Goal: Task Accomplishment & Management: Manage account settings

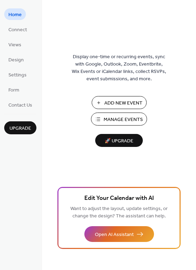
click at [126, 123] on span "Manage Events" at bounding box center [123, 119] width 39 height 7
click at [13, 59] on span "Design" at bounding box center [15, 59] width 15 height 7
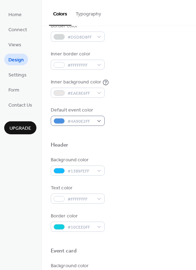
scroll to position [140, 0]
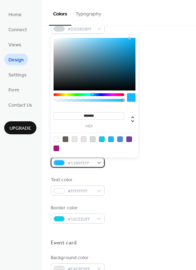
click at [98, 162] on div "#13B9FEFF" at bounding box center [78, 163] width 54 height 10
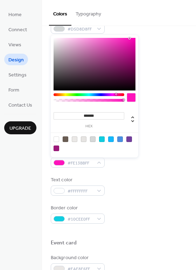
type input "*******"
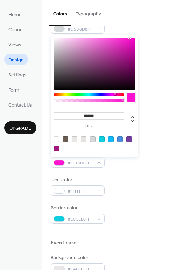
drag, startPoint x: 92, startPoint y: 94, endPoint x: 115, endPoint y: 96, distance: 23.3
click at [115, 96] on div at bounding box center [89, 99] width 71 height 12
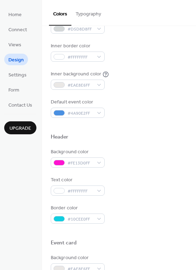
click at [134, 180] on div "Text color #FFFFFFFF" at bounding box center [119, 185] width 137 height 19
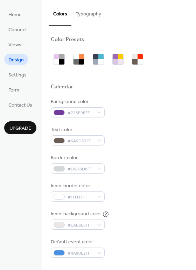
scroll to position [0, 0]
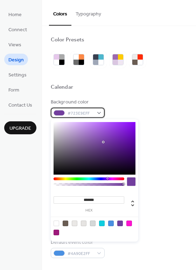
click at [99, 114] on div "#723E9EFF" at bounding box center [78, 113] width 54 height 10
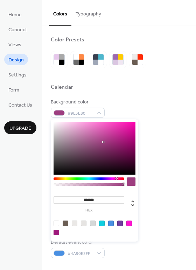
type input "*******"
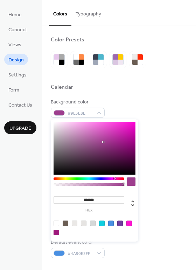
drag, startPoint x: 106, startPoint y: 177, endPoint x: 115, endPoint y: 178, distance: 9.2
click at [115, 178] on div at bounding box center [89, 179] width 71 height 3
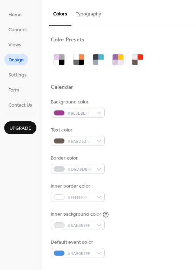
click at [171, 68] on div at bounding box center [119, 76] width 137 height 16
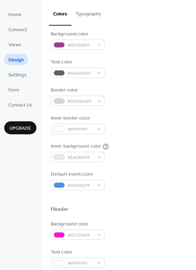
scroll to position [70, 0]
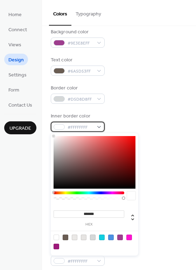
click at [99, 129] on div "#FFFFFFFF" at bounding box center [78, 127] width 54 height 10
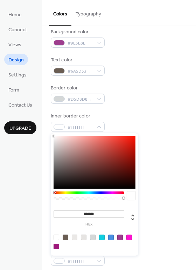
drag, startPoint x: 53, startPoint y: 193, endPoint x: 50, endPoint y: 196, distance: 4.7
click at [50, 196] on body "Home Connect Views Design Settings Form Contact Us Upgrade Design Upgrade Color…" at bounding box center [98, 135] width 196 height 270
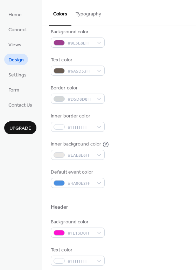
click at [159, 202] on div at bounding box center [119, 196] width 137 height 16
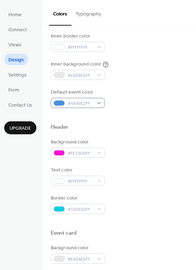
scroll to position [175, 0]
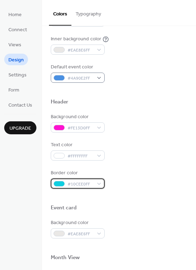
click at [100, 183] on div "#10CEE0FF" at bounding box center [78, 184] width 54 height 10
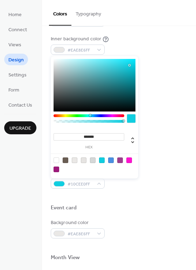
click at [136, 192] on div at bounding box center [119, 197] width 137 height 16
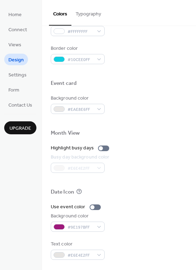
scroll to position [300, 0]
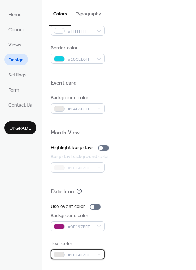
click at [101, 254] on div "#E6E4E2FF" at bounding box center [78, 254] width 54 height 10
click at [154, 191] on div "Date Icon" at bounding box center [119, 192] width 137 height 9
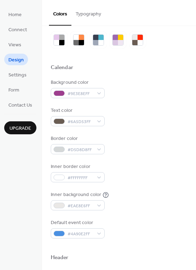
scroll to position [0, 0]
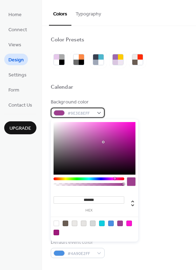
click at [99, 113] on div "#9E3E8EFF" at bounding box center [78, 113] width 54 height 10
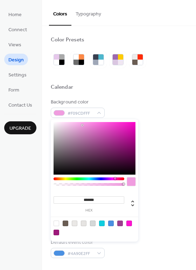
type input "*******"
drag, startPoint x: 103, startPoint y: 141, endPoint x: 82, endPoint y: 125, distance: 26.1
click at [82, 125] on div at bounding box center [95, 148] width 82 height 53
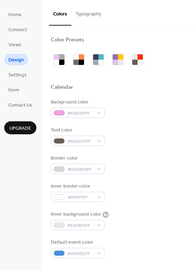
click at [151, 182] on div "Background color #F09EDFFF Text color #6A5D53FF Border color #D5D8D8FF Inner bo…" at bounding box center [119, 179] width 137 height 160
click at [98, 168] on div "#D5D8D8FF" at bounding box center [78, 169] width 54 height 10
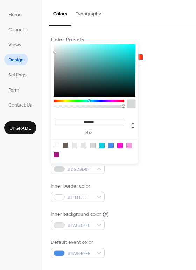
click at [125, 181] on div "Background color #F09EDFFF Text color #6A5D53FF Border color #D5D8D8FF Inner bo…" at bounding box center [119, 179] width 137 height 160
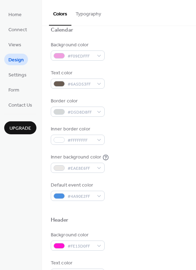
scroll to position [70, 0]
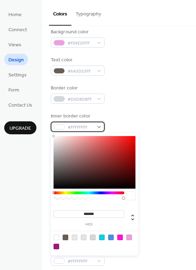
click at [98, 127] on div "#FFFFFFFF" at bounding box center [78, 127] width 54 height 10
drag, startPoint x: 52, startPoint y: 192, endPoint x: 55, endPoint y: 192, distance: 3.5
click at [55, 192] on div "******* hex" at bounding box center [95, 194] width 88 height 122
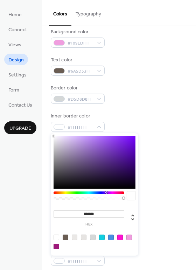
drag, startPoint x: 54, startPoint y: 192, endPoint x: 106, endPoint y: 196, distance: 52.4
click at [106, 196] on div at bounding box center [89, 198] width 71 height 12
click at [56, 245] on div at bounding box center [57, 247] width 6 height 6
type input "*******"
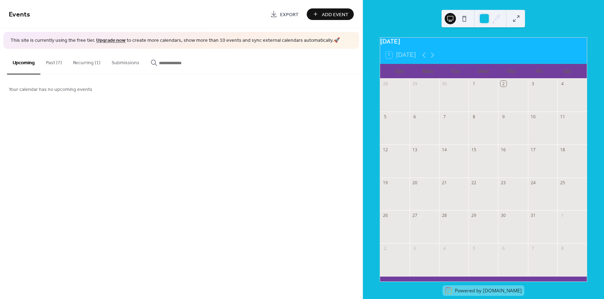
click at [49, 60] on button "Past (7)" at bounding box center [53, 61] width 27 height 25
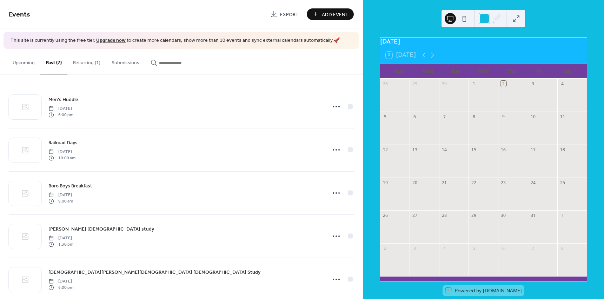
click at [484, 20] on div at bounding box center [484, 18] width 11 height 11
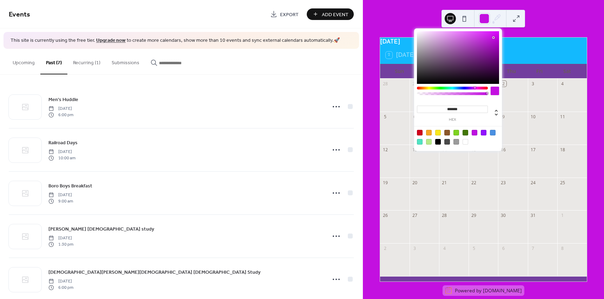
type input "*******"
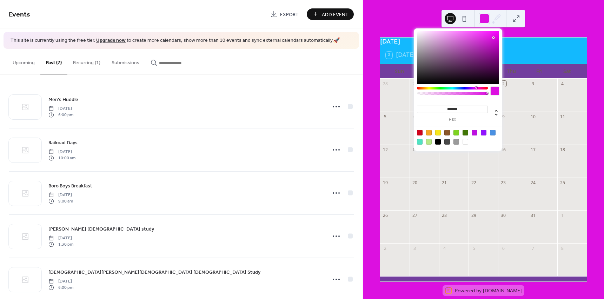
drag, startPoint x: 454, startPoint y: 87, endPoint x: 476, endPoint y: 88, distance: 21.8
click at [476, 88] on div at bounding box center [476, 88] width 2 height 2
click at [580, 12] on div "[DATE] 2 [DATE] Sun Mon Tue Wed Thu Fri Sat 28 29 30 1 2 3 4 5 6 7 8 9 10 11 12…" at bounding box center [483, 149] width 241 height 299
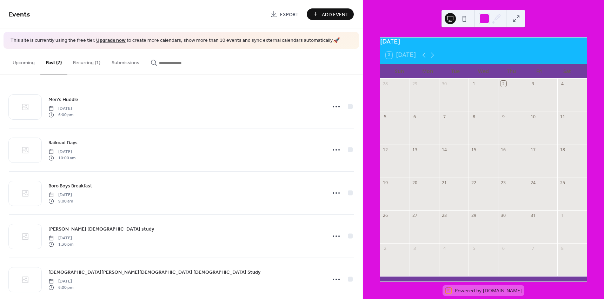
click at [486, 52] on div "2 [DATE]" at bounding box center [483, 55] width 207 height 17
click at [486, 51] on div "2 [DATE]" at bounding box center [483, 55] width 207 height 17
drag, startPoint x: 466, startPoint y: 48, endPoint x: 461, endPoint y: 48, distance: 5.3
click at [461, 47] on div "[DATE]" at bounding box center [483, 42] width 207 height 9
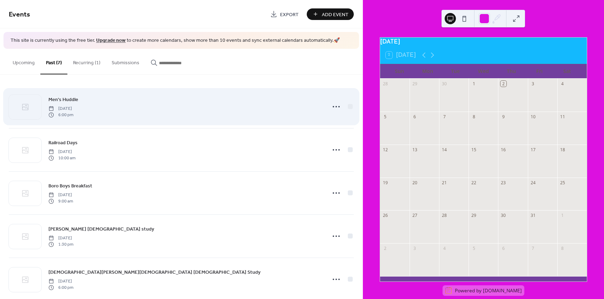
click at [171, 112] on div "Men's Huddle [DATE] 6:00 pm" at bounding box center [184, 106] width 273 height 22
click at [331, 105] on icon at bounding box center [336, 106] width 11 height 11
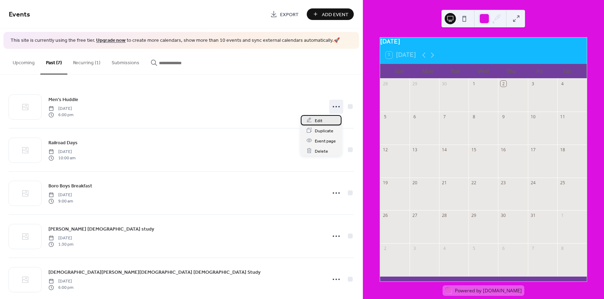
click at [322, 120] on div "Edit" at bounding box center [321, 120] width 41 height 10
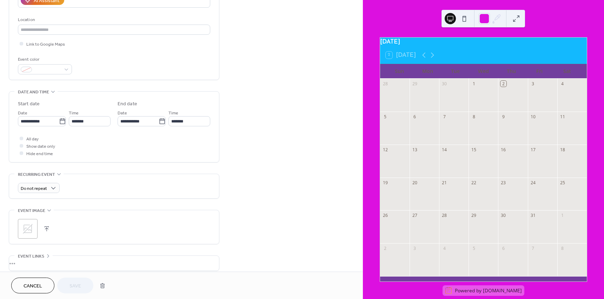
scroll to position [140, 0]
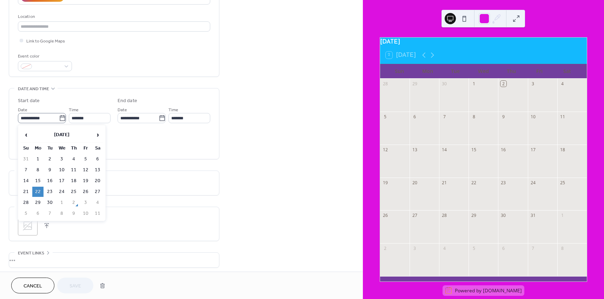
click at [59, 120] on icon at bounding box center [62, 118] width 7 height 7
click at [59, 120] on input "**********" at bounding box center [38, 118] width 41 height 10
click at [98, 133] on span "›" at bounding box center [97, 135] width 11 height 14
click at [40, 171] on td "6" at bounding box center [37, 170] width 11 height 10
type input "**********"
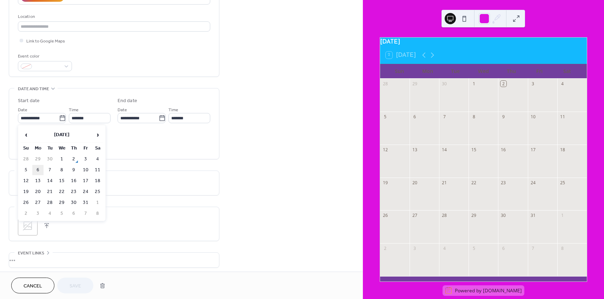
type input "**********"
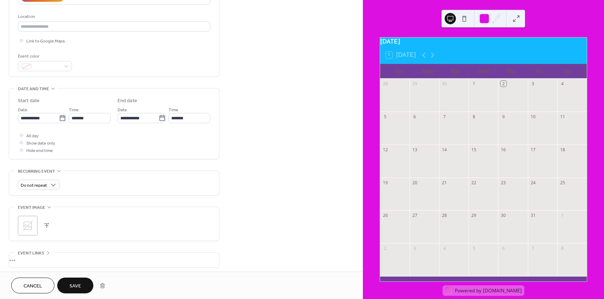
click at [67, 284] on button "Save" at bounding box center [75, 286] width 36 height 16
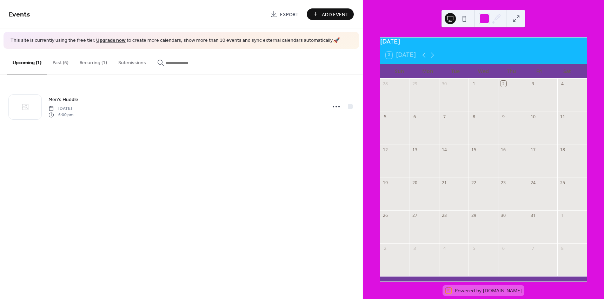
click at [62, 61] on button "Past (6)" at bounding box center [60, 61] width 27 height 25
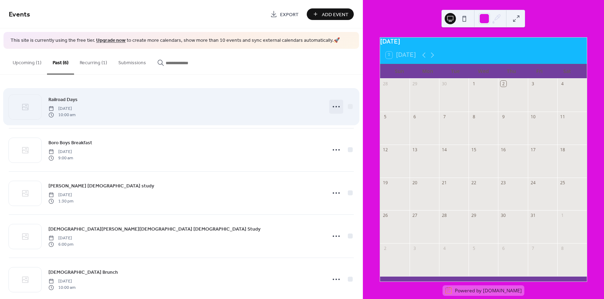
click at [335, 107] on icon at bounding box center [336, 106] width 11 height 11
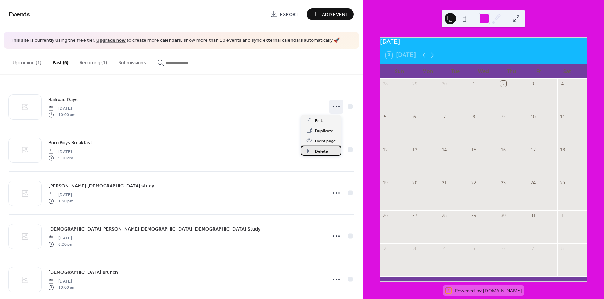
click at [329, 149] on div "Delete" at bounding box center [321, 151] width 41 height 10
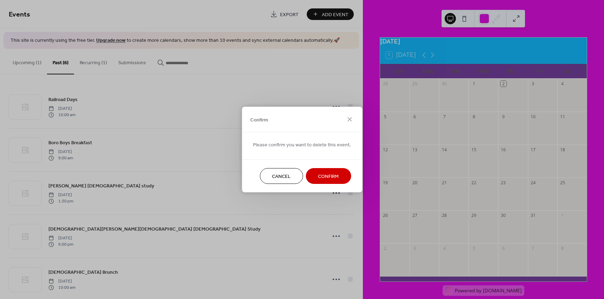
click at [327, 176] on span "Confirm" at bounding box center [328, 176] width 21 height 7
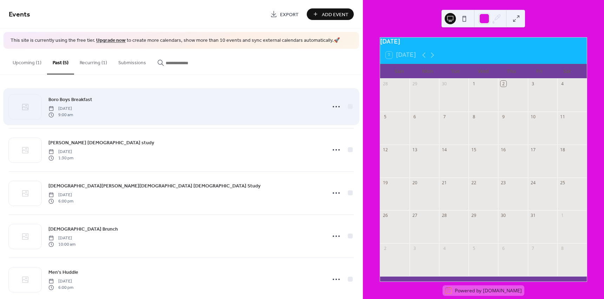
click at [144, 106] on div "Boro Boys Breakfast [DATE] 9:00 am" at bounding box center [184, 106] width 273 height 22
click at [332, 105] on icon at bounding box center [336, 106] width 11 height 11
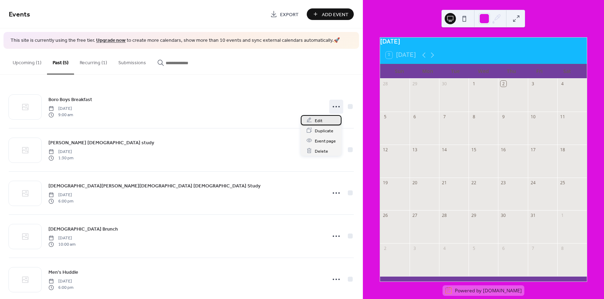
click at [323, 119] on div "Edit" at bounding box center [321, 120] width 41 height 10
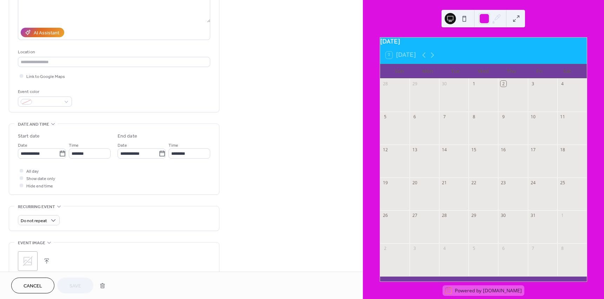
scroll to position [105, 0]
click at [60, 155] on icon at bounding box center [62, 153] width 7 height 7
click at [59, 155] on input "**********" at bounding box center [38, 153] width 41 height 10
click at [101, 170] on span "›" at bounding box center [97, 170] width 11 height 14
click at [51, 227] on td "21" at bounding box center [49, 227] width 11 height 10
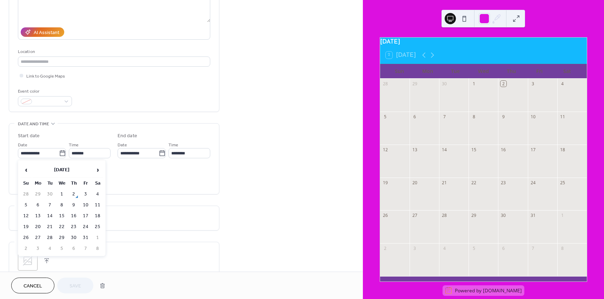
type input "**********"
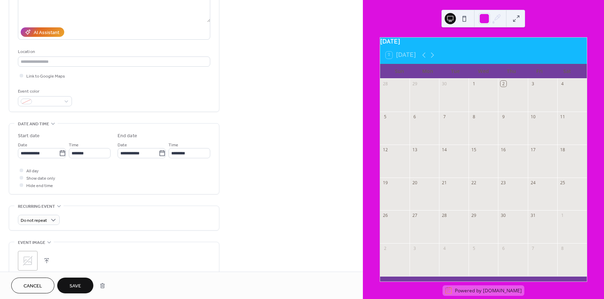
click at [75, 287] on span "Save" at bounding box center [75, 285] width 12 height 7
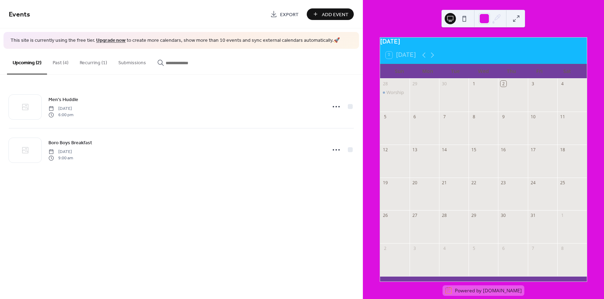
click at [62, 64] on button "Past (4)" at bounding box center [60, 61] width 27 height 25
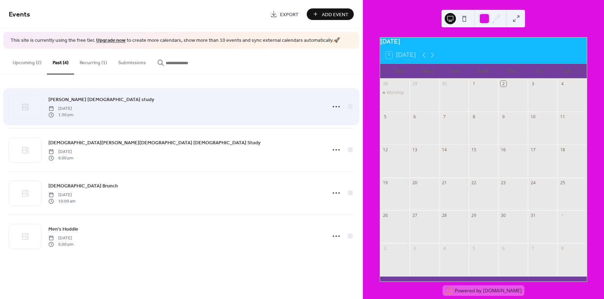
click at [145, 113] on div "[PERSON_NAME] [DEMOGRAPHIC_DATA] study [DATE] 1:30 pm" at bounding box center [184, 106] width 273 height 22
click at [334, 106] on icon at bounding box center [336, 106] width 11 height 11
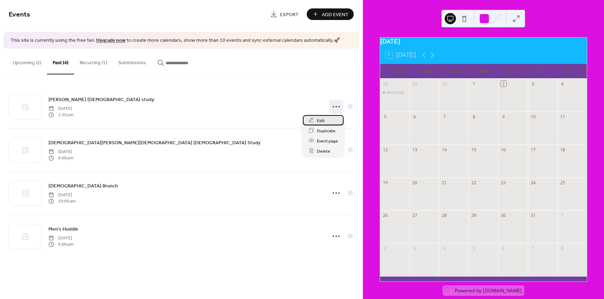
click at [331, 119] on div "Edit" at bounding box center [323, 120] width 41 height 10
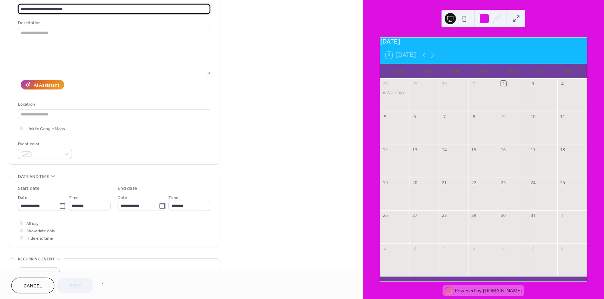
scroll to position [105, 0]
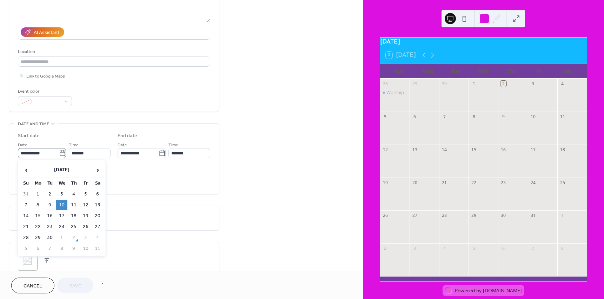
click at [59, 153] on icon at bounding box center [62, 153] width 7 height 7
click at [59, 153] on input "**********" at bounding box center [38, 153] width 41 height 10
click at [99, 170] on span "›" at bounding box center [97, 170] width 11 height 14
click at [65, 206] on td "8" at bounding box center [61, 205] width 11 height 10
type input "**********"
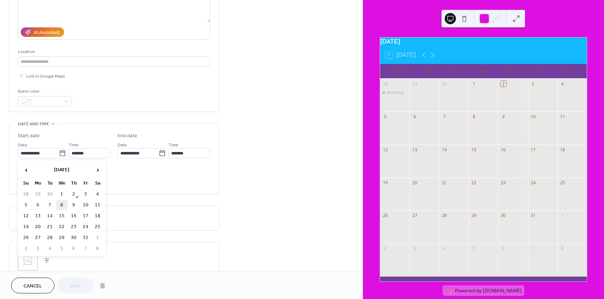
type input "**********"
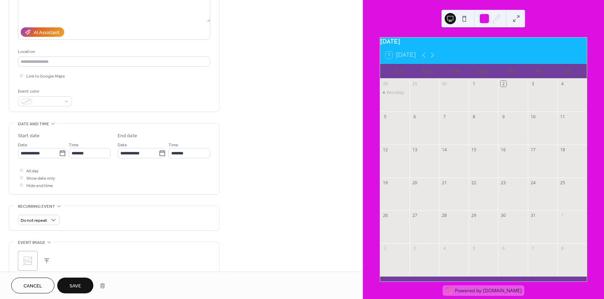
click at [72, 286] on span "Save" at bounding box center [75, 285] width 12 height 7
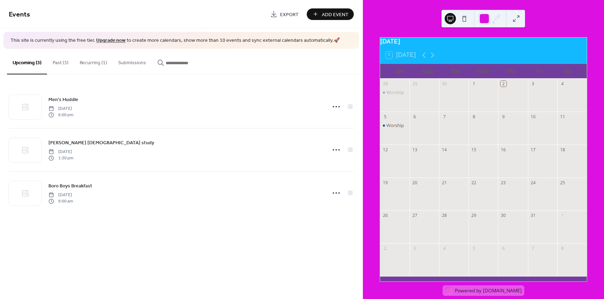
click at [95, 67] on button "Recurring (1)" at bounding box center [93, 61] width 39 height 25
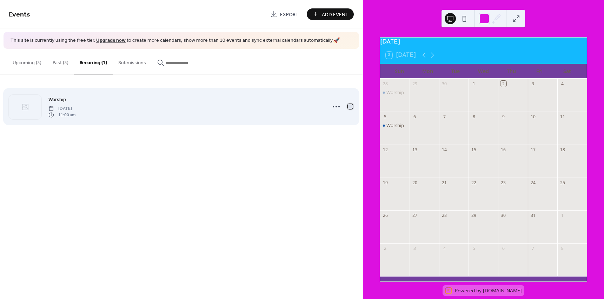
click at [348, 107] on div at bounding box center [350, 106] width 5 height 5
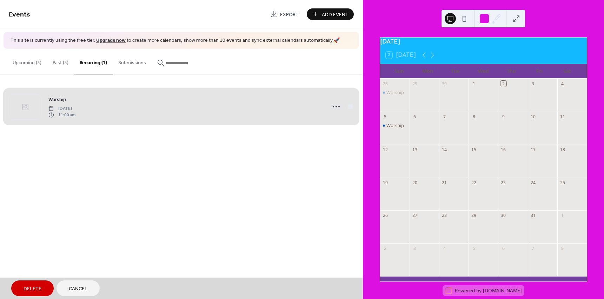
click at [347, 107] on div "Worship [DATE] 11:00 am" at bounding box center [181, 106] width 345 height 43
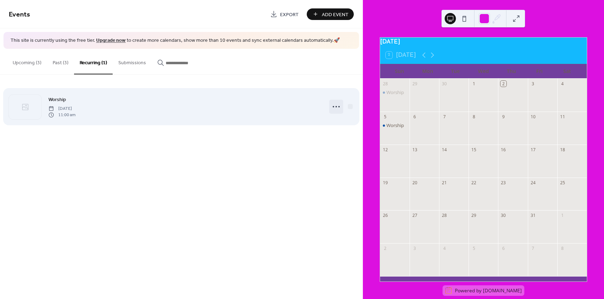
click at [340, 106] on icon at bounding box center [336, 106] width 11 height 11
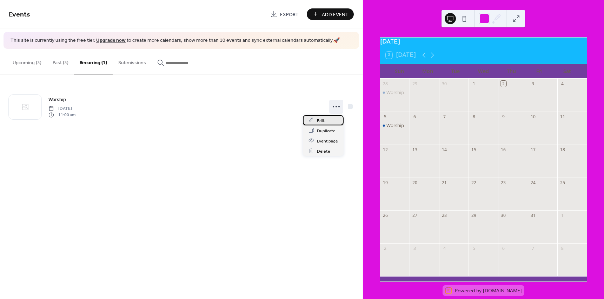
click at [328, 118] on div "Edit" at bounding box center [323, 120] width 41 height 10
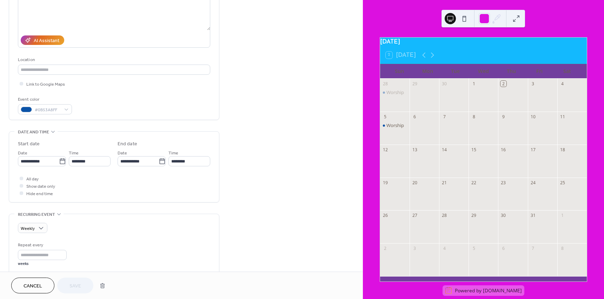
scroll to position [105, 0]
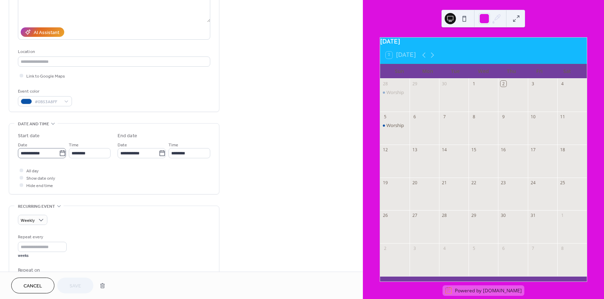
click at [61, 154] on icon at bounding box center [62, 153] width 7 height 7
click at [59, 154] on input "**********" at bounding box center [38, 153] width 41 height 10
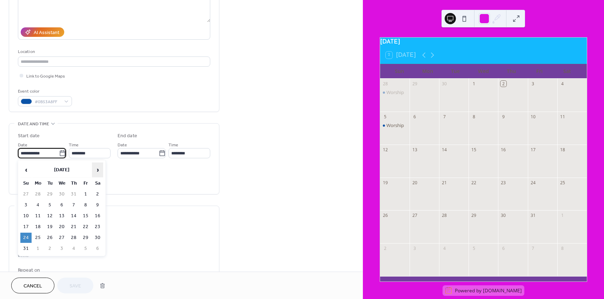
click at [96, 171] on span "›" at bounding box center [97, 170] width 11 height 14
click at [26, 206] on td "5" at bounding box center [25, 205] width 11 height 10
type input "**********"
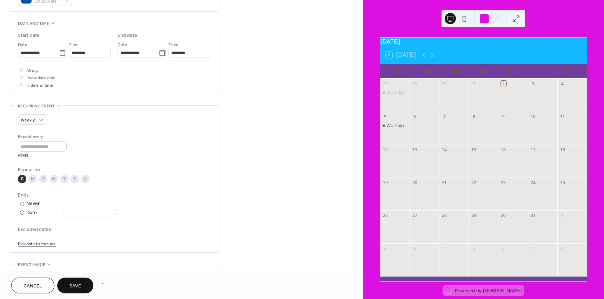
scroll to position [211, 0]
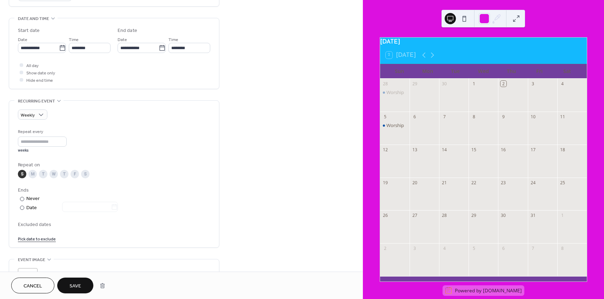
click at [33, 284] on span "Cancel" at bounding box center [33, 285] width 19 height 7
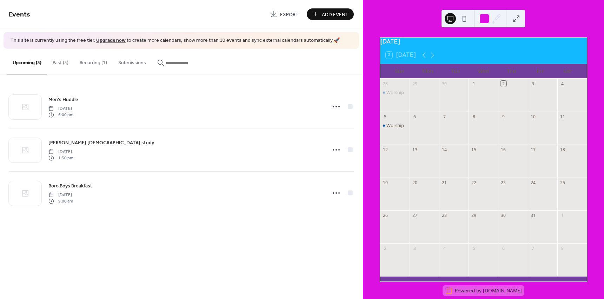
click at [95, 64] on button "Recurring (1)" at bounding box center [93, 61] width 39 height 25
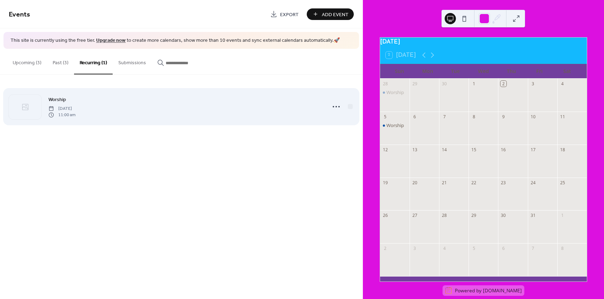
click at [131, 113] on div "Worship [DATE] 11:00 am" at bounding box center [184, 106] width 273 height 22
click at [340, 108] on icon at bounding box center [336, 106] width 11 height 11
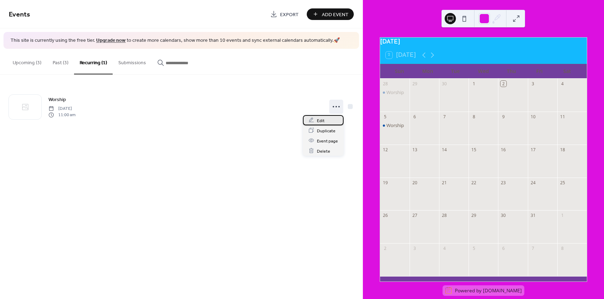
click at [333, 119] on div "Edit" at bounding box center [323, 120] width 41 height 10
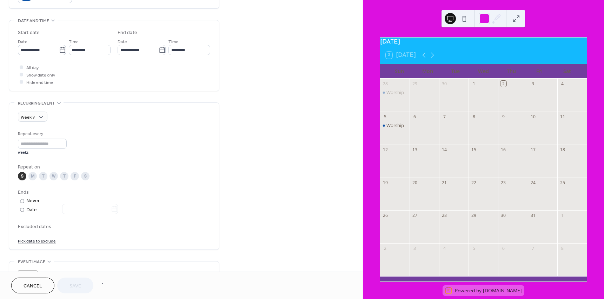
scroll to position [211, 0]
click at [59, 50] on icon at bounding box center [62, 48] width 7 height 7
click at [59, 50] on input "**********" at bounding box center [38, 48] width 41 height 10
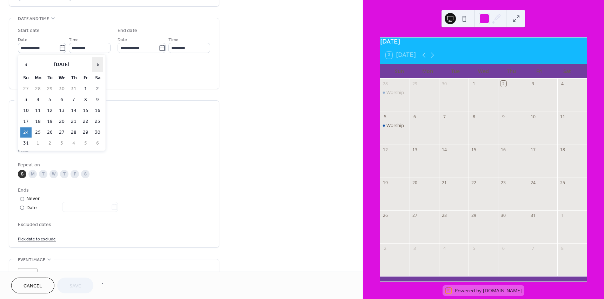
click at [99, 65] on span "›" at bounding box center [97, 65] width 11 height 14
click at [26, 99] on td "5" at bounding box center [25, 100] width 11 height 10
type input "**********"
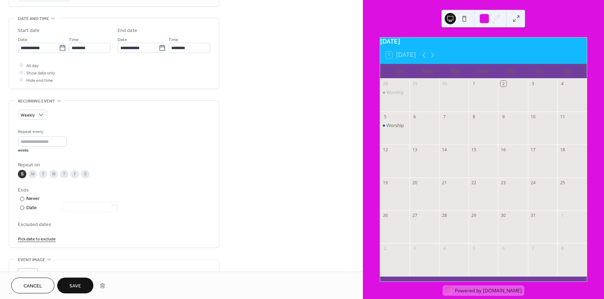
click at [70, 282] on span "Save" at bounding box center [75, 285] width 12 height 7
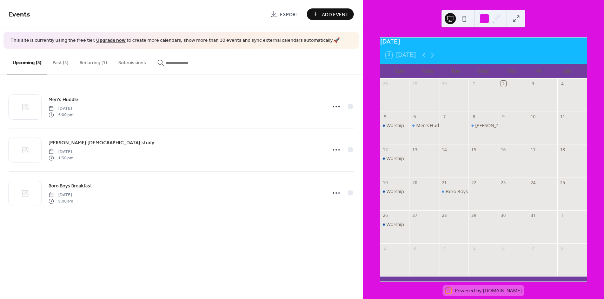
click at [60, 61] on button "Past (3)" at bounding box center [60, 61] width 27 height 25
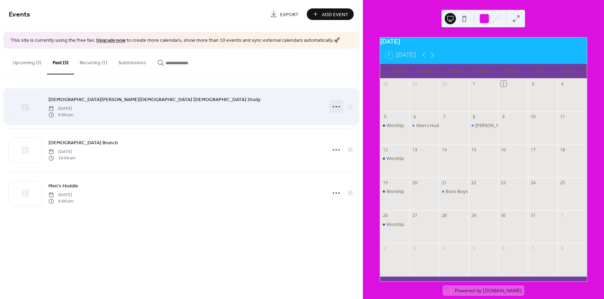
click at [334, 106] on icon at bounding box center [336, 106] width 11 height 11
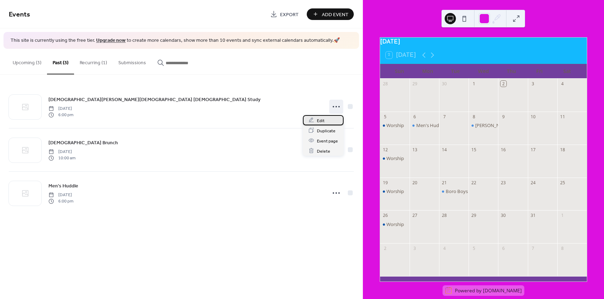
click at [329, 120] on div "Edit" at bounding box center [323, 120] width 41 height 10
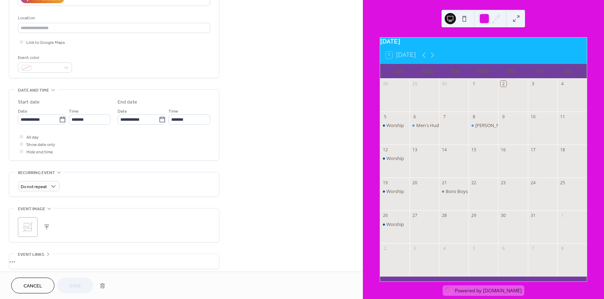
scroll to position [140, 0]
click at [60, 119] on icon at bounding box center [62, 118] width 7 height 7
click at [59, 119] on input "**********" at bounding box center [38, 118] width 41 height 10
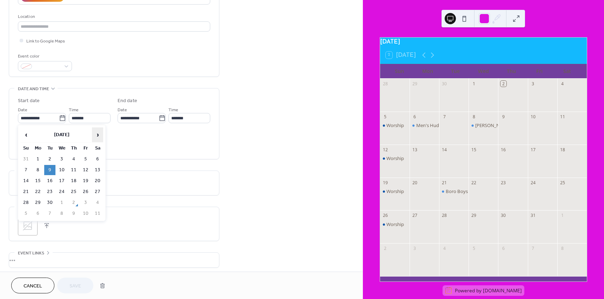
click at [101, 133] on span "›" at bounding box center [97, 135] width 11 height 14
click at [53, 170] on td "7" at bounding box center [49, 170] width 11 height 10
type input "**********"
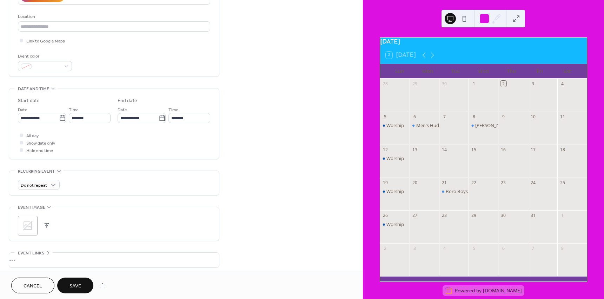
click at [73, 287] on span "Save" at bounding box center [75, 285] width 12 height 7
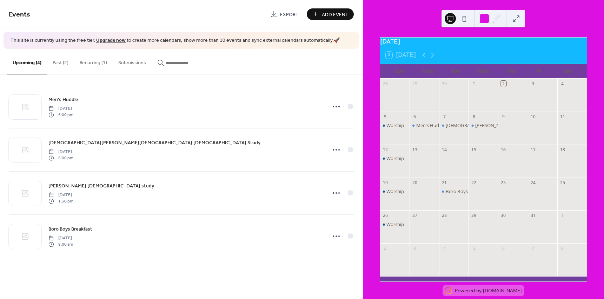
click at [73, 287] on div "Events Export Add Event This site is currently using the free tier. Upgrade now…" at bounding box center [181, 149] width 362 height 299
click at [330, 14] on span "Add Event" at bounding box center [335, 14] width 27 height 7
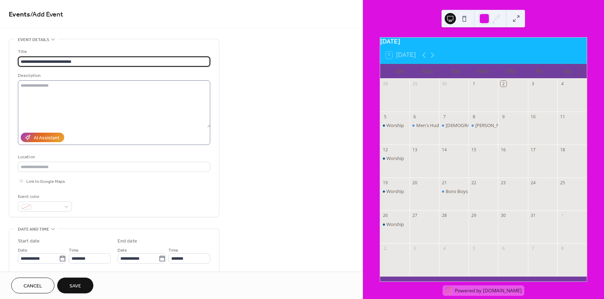
type input "**********"
click at [133, 89] on textarea at bounding box center [114, 103] width 192 height 47
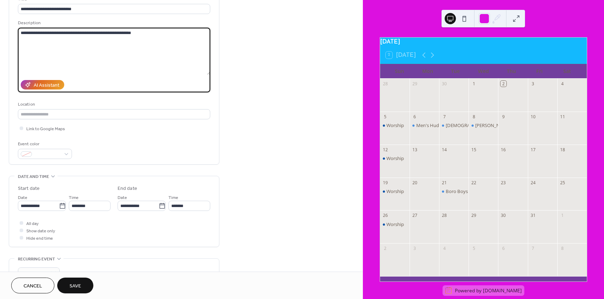
scroll to position [105, 0]
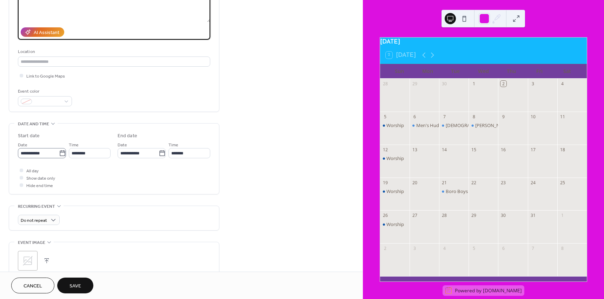
type textarea "**********"
click at [63, 151] on icon at bounding box center [62, 153] width 7 height 7
click at [59, 151] on input "**********" at bounding box center [38, 153] width 41 height 10
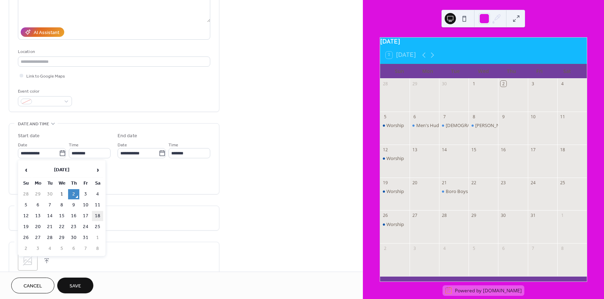
click at [103, 218] on td "18" at bounding box center [97, 216] width 11 height 10
type input "**********"
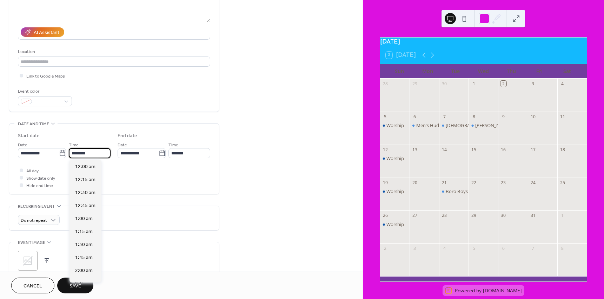
click at [88, 156] on input "********" at bounding box center [90, 153] width 42 height 10
click at [88, 204] on span "10:00 am" at bounding box center [85, 203] width 20 height 7
type input "********"
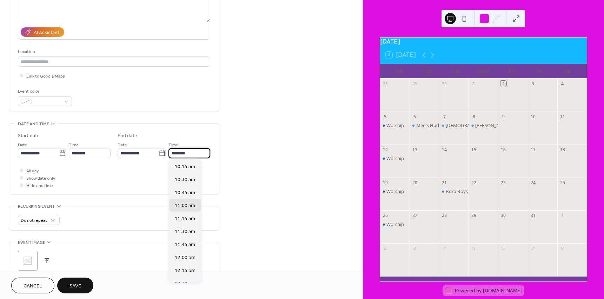
click at [191, 154] on input "********" at bounding box center [189, 153] width 42 height 10
click at [184, 218] on span "6:00 pm" at bounding box center [184, 218] width 18 height 7
type input "*******"
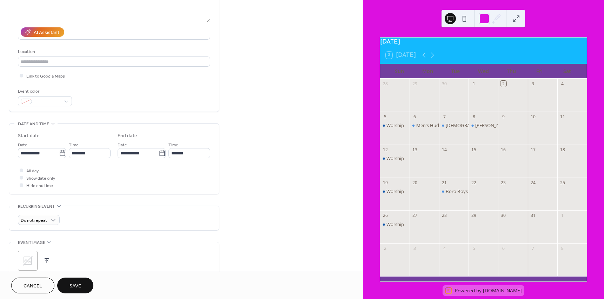
drag, startPoint x: 82, startPoint y: 284, endPoint x: 84, endPoint y: 280, distance: 4.6
click at [84, 281] on button "Save" at bounding box center [75, 286] width 36 height 16
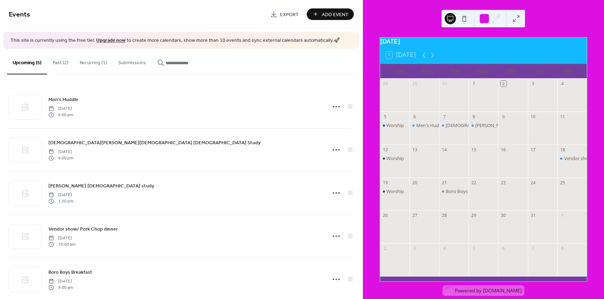
click at [454, 52] on div "2 [DATE]" at bounding box center [483, 55] width 207 height 17
click at [454, 52] on div "[DATE] 2 [DATE] Sun Mon Tue Wed Thu Fri Sat 28 29 30 1 2 3 4 5 Worship 6 Men's …" at bounding box center [483, 160] width 207 height 244
click at [481, 76] on div "Wed" at bounding box center [483, 71] width 28 height 14
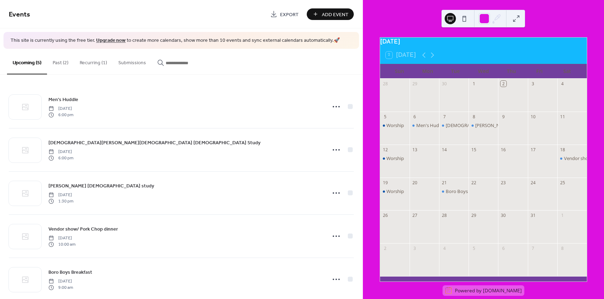
click at [506, 72] on div "Thu" at bounding box center [511, 71] width 28 height 14
click at [540, 56] on div "2 [DATE]" at bounding box center [483, 55] width 207 height 17
click at [572, 75] on div "Sat" at bounding box center [567, 71] width 28 height 14
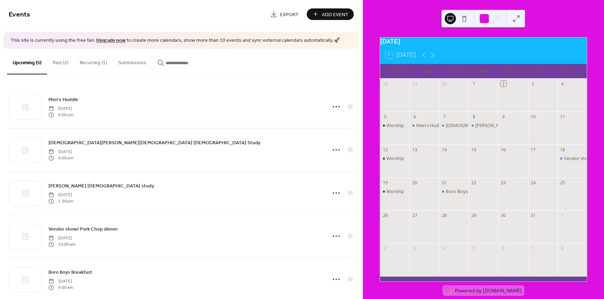
click at [572, 75] on div "Sat" at bounding box center [567, 71] width 28 height 14
click at [569, 74] on div "Sat" at bounding box center [567, 71] width 28 height 14
drag, startPoint x: 569, startPoint y: 73, endPoint x: 572, endPoint y: 53, distance: 20.1
click at [572, 53] on div "2 [DATE]" at bounding box center [483, 55] width 207 height 17
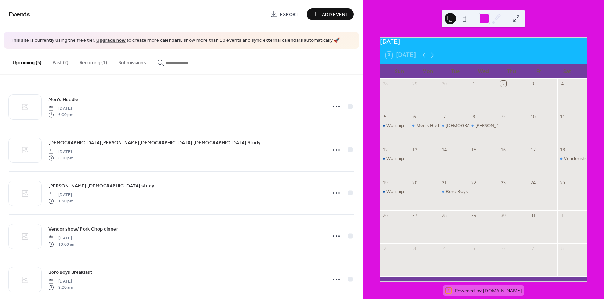
click at [388, 76] on div "Sun" at bounding box center [400, 71] width 28 height 14
click at [407, 72] on div "Sun" at bounding box center [400, 71] width 28 height 14
click at [409, 64] on div "2 [DATE]" at bounding box center [483, 55] width 207 height 17
click at [416, 59] on div "2 [DATE]" at bounding box center [401, 55] width 31 height 7
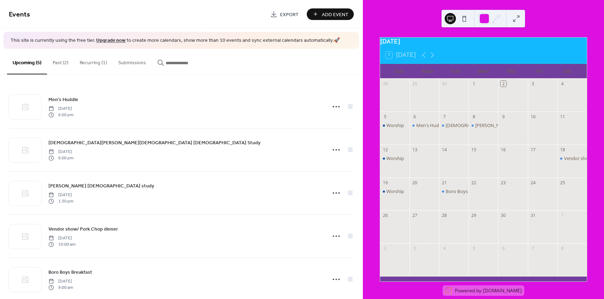
click at [470, 59] on div "2 [DATE]" at bounding box center [483, 55] width 207 height 17
click at [515, 16] on button at bounding box center [515, 18] width 11 height 11
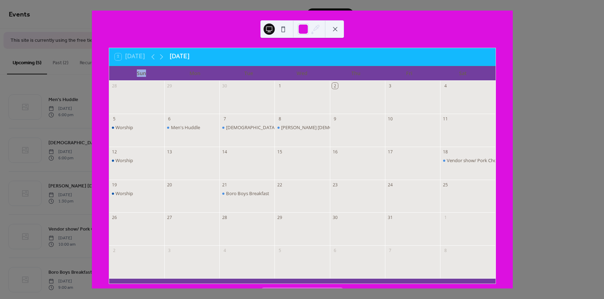
click at [332, 29] on button at bounding box center [334, 29] width 11 height 11
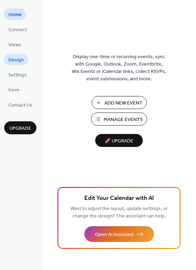
click at [23, 65] on link "Design" at bounding box center [16, 60] width 24 height 12
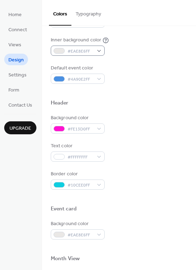
scroll to position [175, 0]
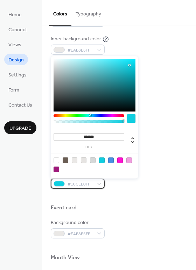
click at [99, 184] on div "#10CEE0FF" at bounding box center [78, 184] width 54 height 10
click at [66, 160] on div at bounding box center [66, 161] width 6 height 6
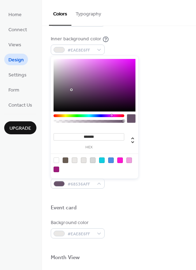
drag, startPoint x: 60, startPoint y: 115, endPoint x: 112, endPoint y: 118, distance: 52.0
click at [112, 118] on div at bounding box center [89, 120] width 71 height 12
type input "*******"
drag, startPoint x: 71, startPoint y: 90, endPoint x: 82, endPoint y: 64, distance: 28.8
click at [82, 64] on div at bounding box center [81, 63] width 1 height 1
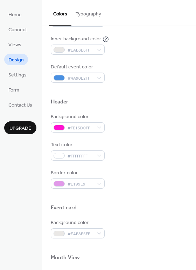
click at [157, 187] on div "Border color #E199E9FF" at bounding box center [119, 178] width 137 height 19
